Goal: Task Accomplishment & Management: Use online tool/utility

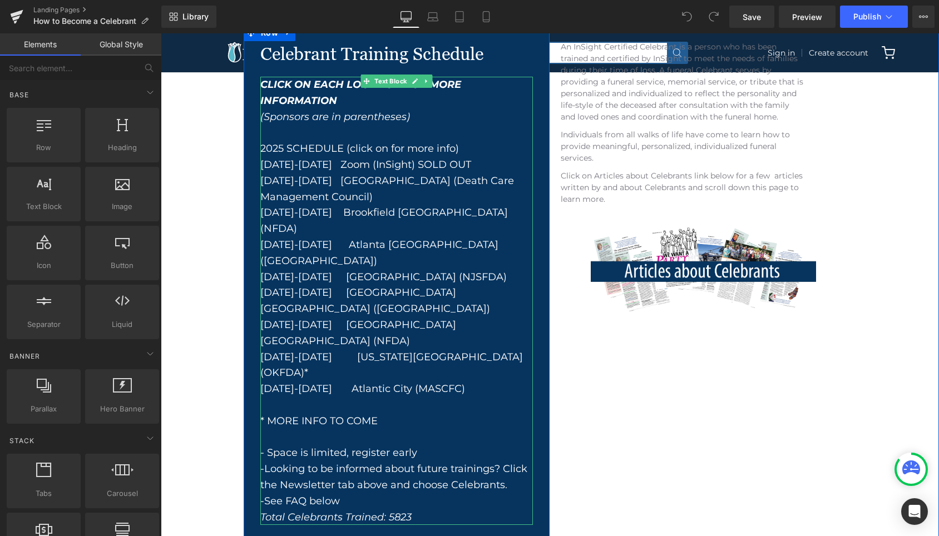
scroll to position [309, 0]
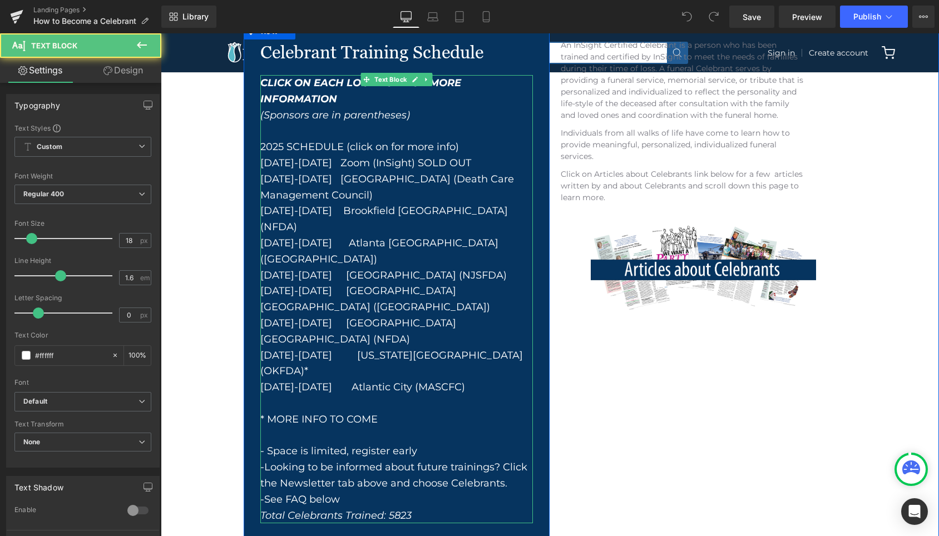
click at [411, 510] on font "Total Celebrants Trained: 5823" at bounding box center [335, 516] width 151 height 12
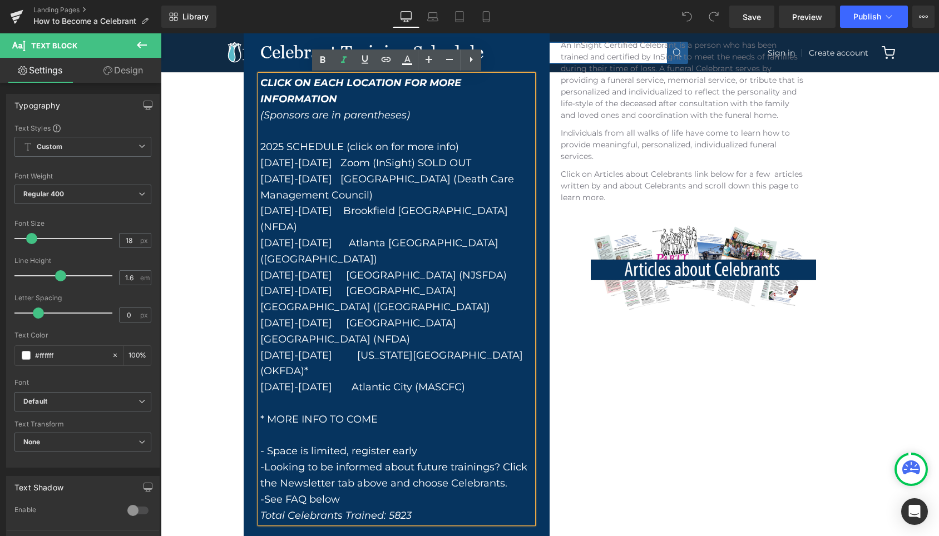
click at [413, 434] on div "CLICK ON EACH LOCATION FOR MORE INFORMATION (Sponsors are in parentheses) 2025 …" at bounding box center [396, 299] width 273 height 448
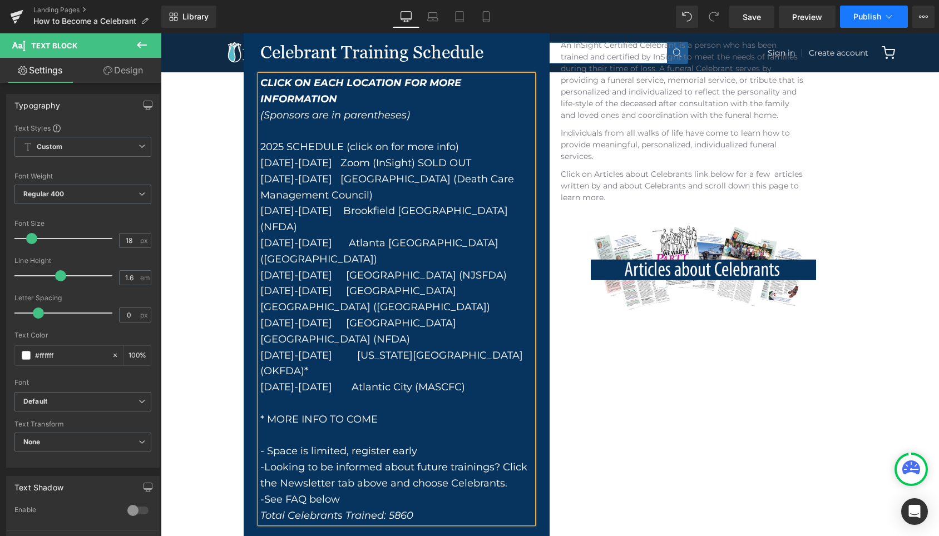
click at [872, 21] on span "Publish" at bounding box center [867, 16] width 28 height 9
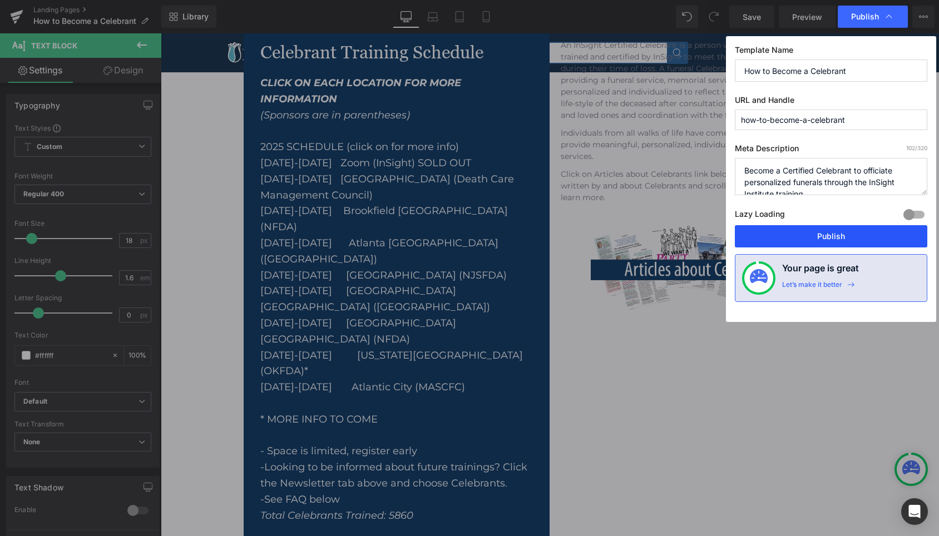
click at [850, 235] on button "Publish" at bounding box center [831, 236] width 192 height 22
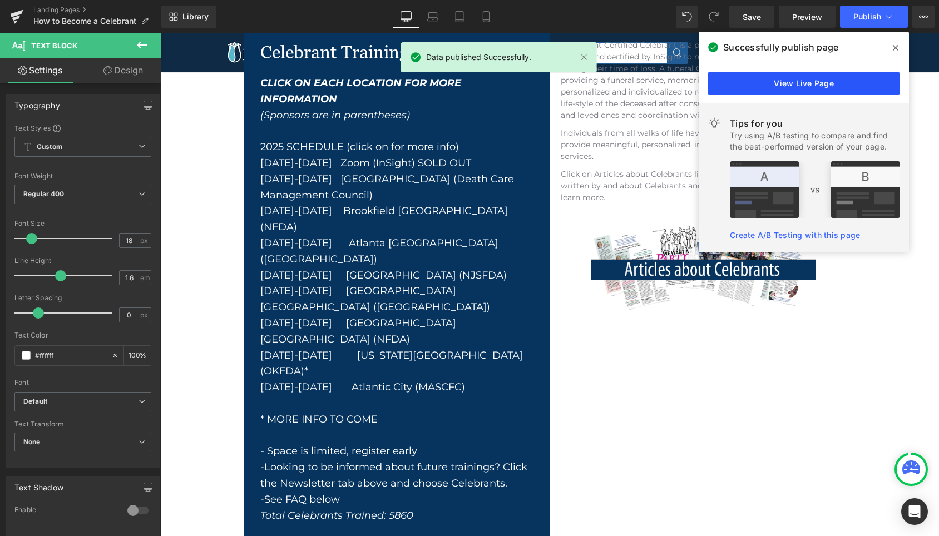
click at [793, 84] on link "View Live Page" at bounding box center [804, 83] width 192 height 22
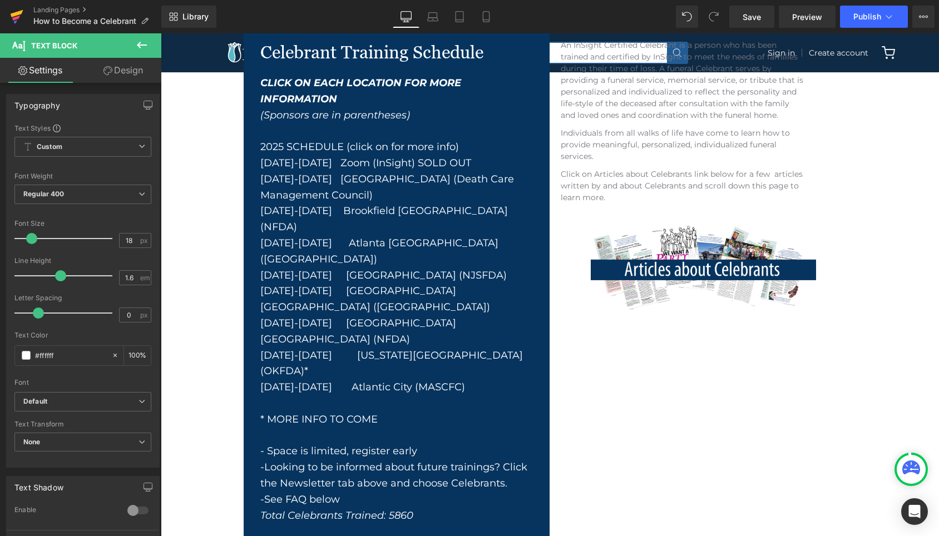
click at [16, 13] on icon at bounding box center [17, 13] width 13 height 7
